Goal: Information Seeking & Learning: Learn about a topic

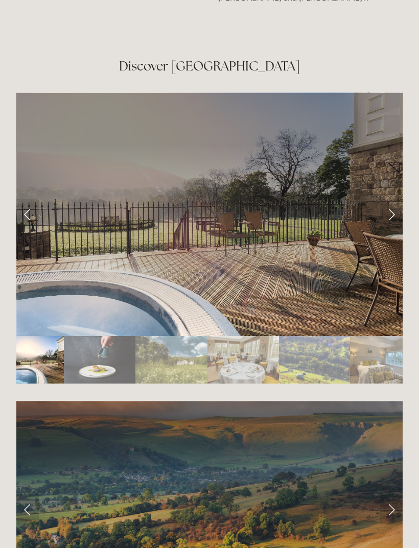
scroll to position [1757, 0]
click at [384, 215] on link "Next Slide" at bounding box center [391, 214] width 22 height 31
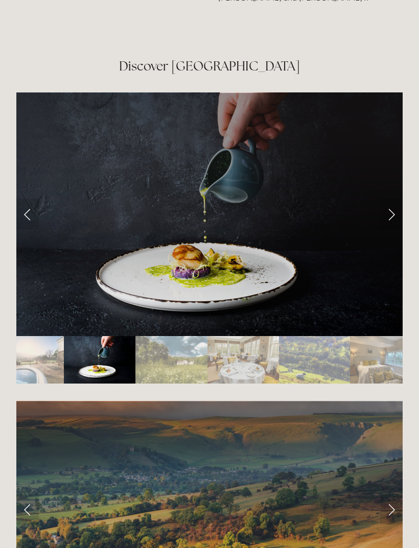
click at [390, 219] on link "Next Slide" at bounding box center [391, 214] width 22 height 31
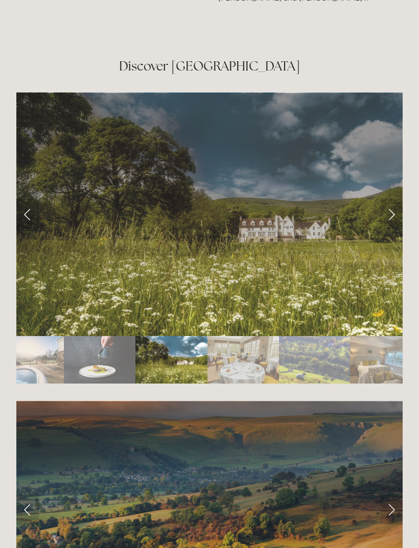
click at [393, 221] on link "Next Slide" at bounding box center [391, 214] width 22 height 31
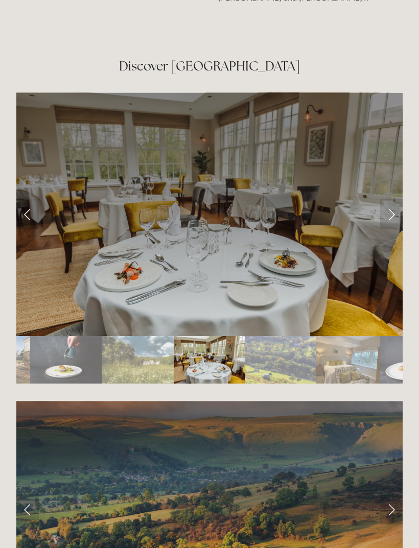
click at [383, 221] on link "Next Slide" at bounding box center [391, 214] width 22 height 31
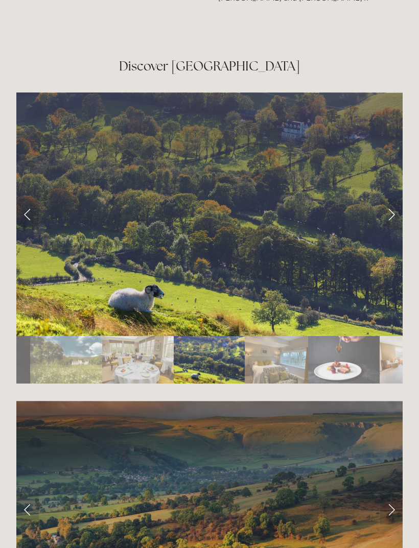
click at [395, 215] on link "Next Slide" at bounding box center [391, 214] width 22 height 31
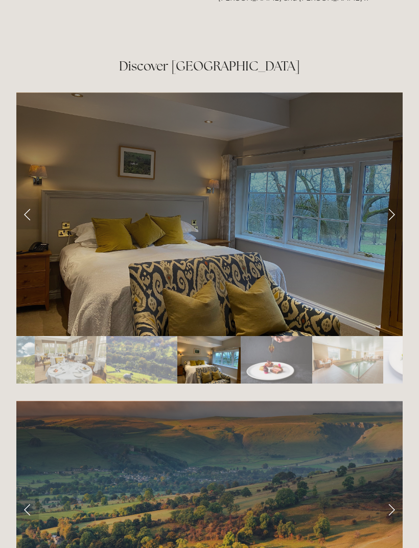
click at [392, 222] on link "Next Slide" at bounding box center [391, 214] width 22 height 31
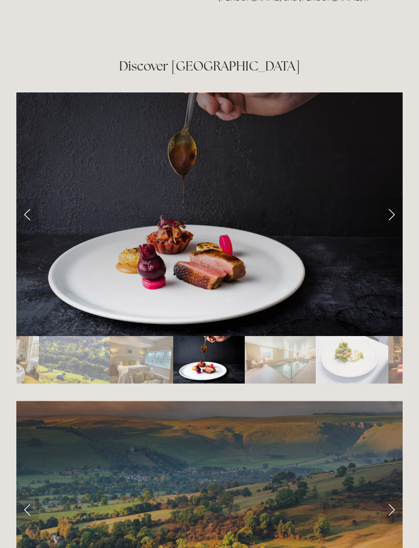
click at [385, 218] on link "Next Slide" at bounding box center [391, 214] width 22 height 31
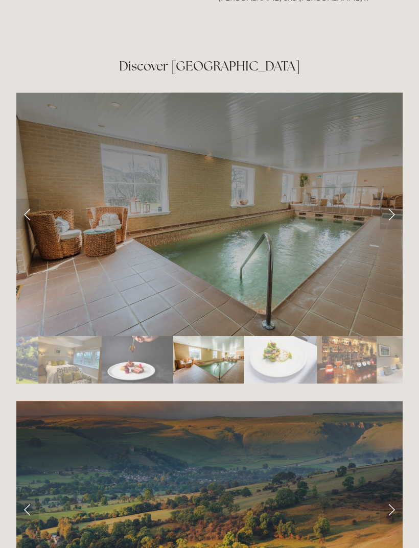
click at [389, 216] on link "Next Slide" at bounding box center [391, 214] width 22 height 31
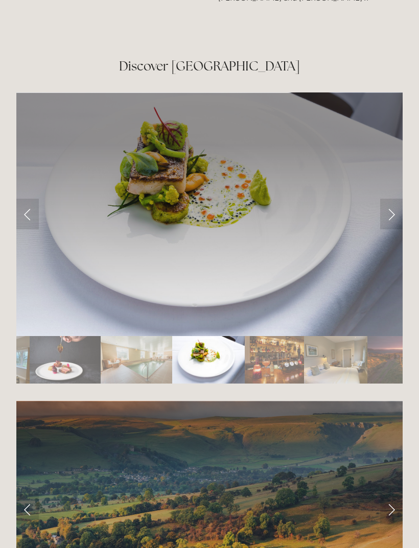
click at [390, 214] on link "Next Slide" at bounding box center [391, 214] width 22 height 31
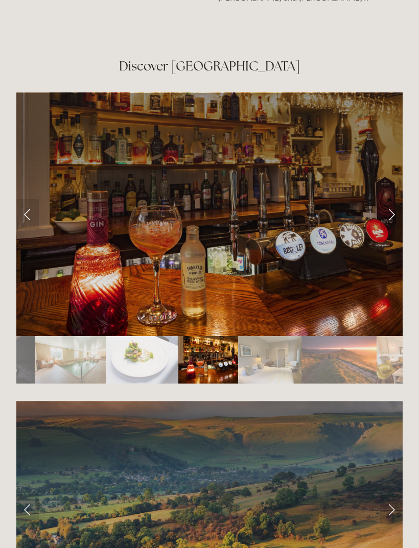
click at [387, 215] on link "Next Slide" at bounding box center [391, 214] width 22 height 31
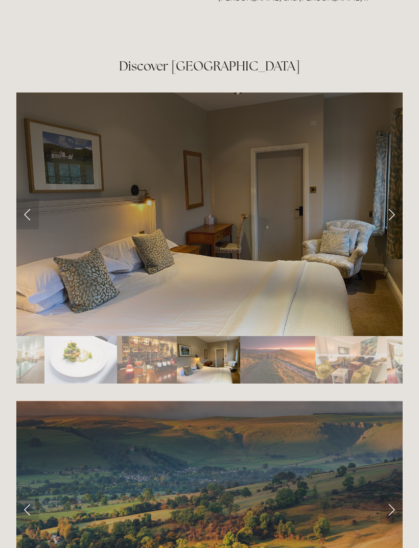
click at [390, 215] on link "Next Slide" at bounding box center [391, 214] width 22 height 31
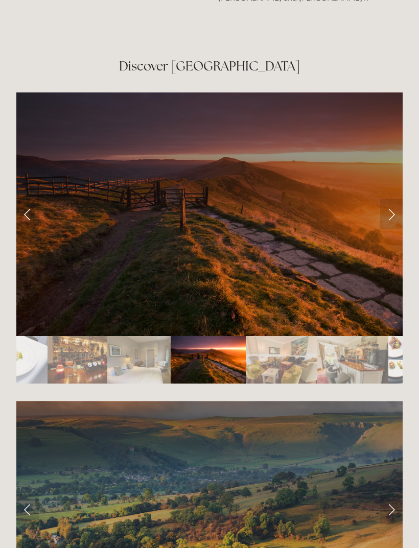
click at [383, 216] on link "Next Slide" at bounding box center [391, 214] width 22 height 31
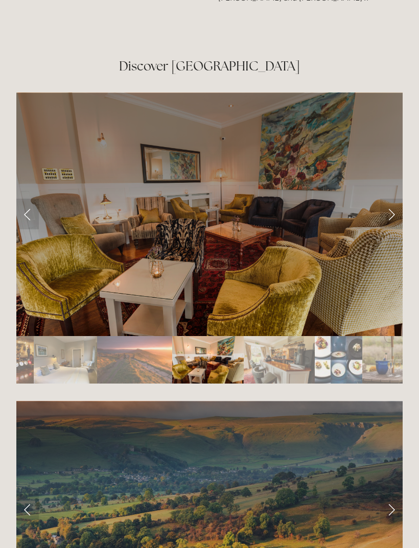
click at [390, 214] on link "Next Slide" at bounding box center [391, 214] width 22 height 31
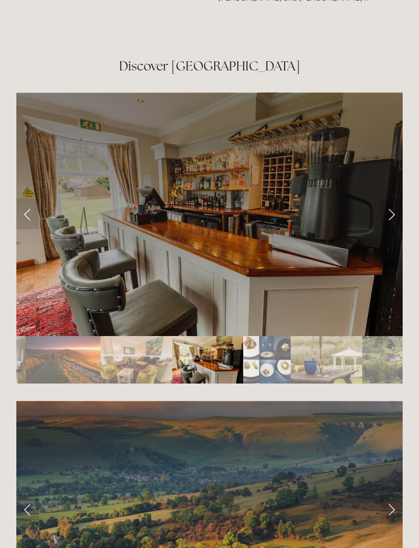
click at [387, 220] on link "Next Slide" at bounding box center [391, 214] width 22 height 31
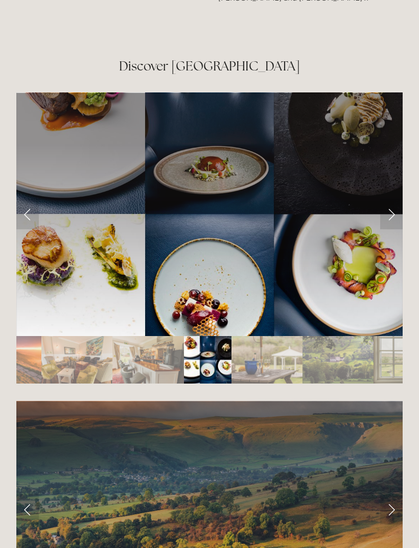
click at [398, 221] on link "Next Slide" at bounding box center [391, 214] width 22 height 31
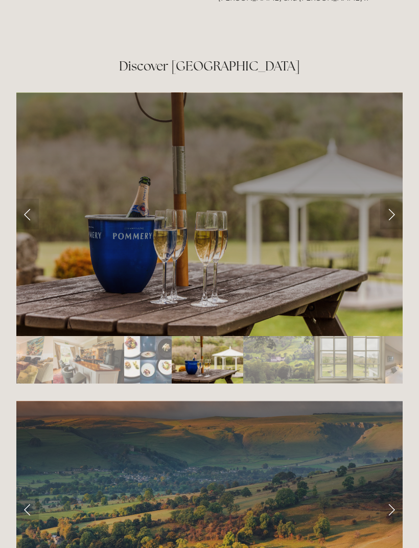
click at [398, 212] on link "Next Slide" at bounding box center [391, 214] width 22 height 31
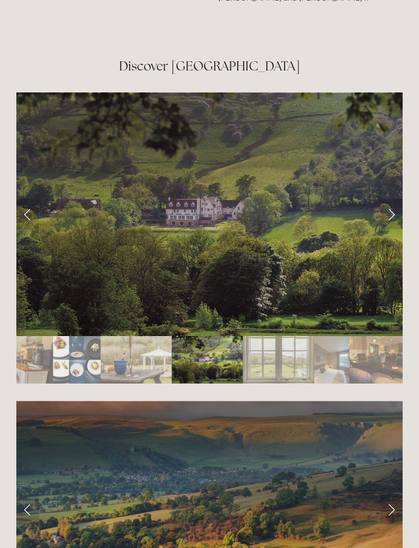
click at [390, 210] on link "Next Slide" at bounding box center [391, 214] width 22 height 31
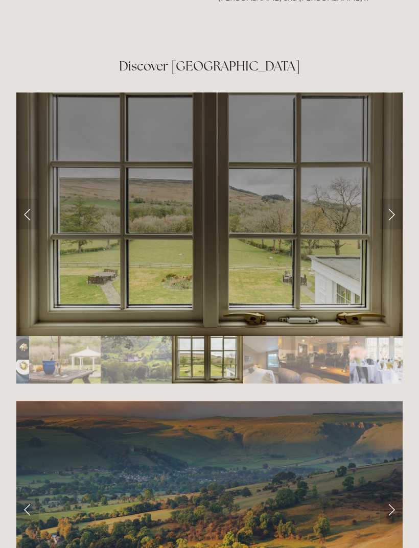
click at [389, 221] on link "Next Slide" at bounding box center [391, 214] width 22 height 31
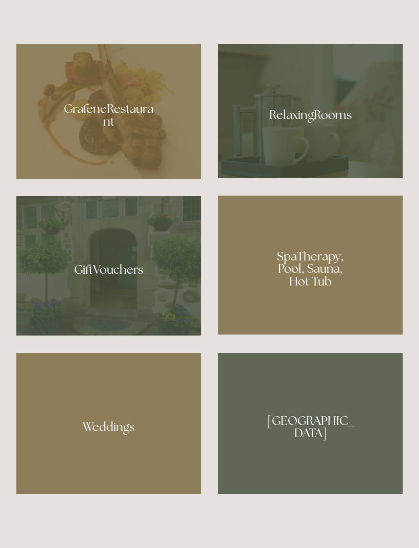
scroll to position [757, 0]
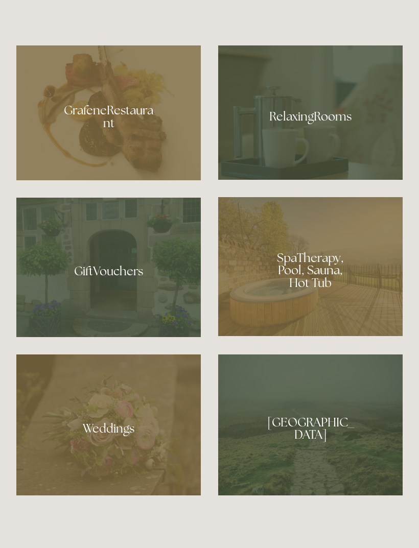
click at [327, 176] on div at bounding box center [310, 112] width 184 height 134
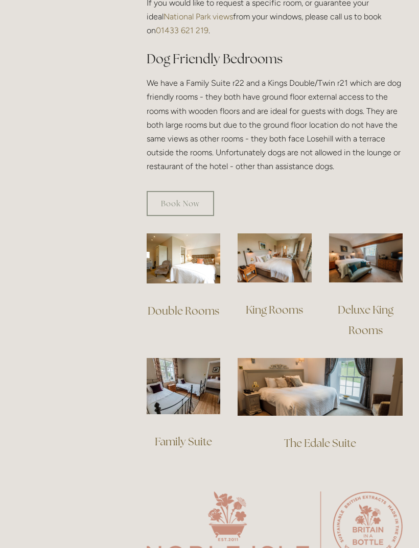
scroll to position [600, 0]
click at [192, 374] on img at bounding box center [184, 386] width 74 height 56
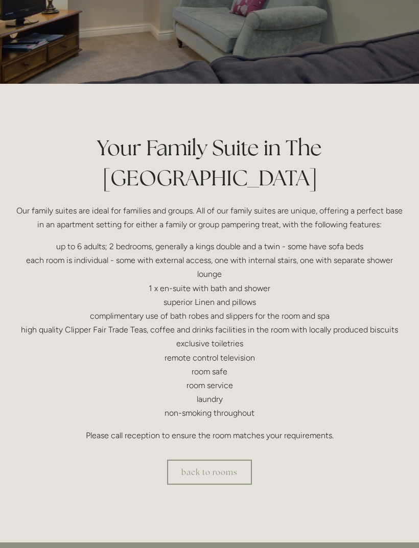
scroll to position [131, 0]
click at [215, 460] on link "back to rooms" at bounding box center [209, 472] width 85 height 25
